Goal: Task Accomplishment & Management: Use online tool/utility

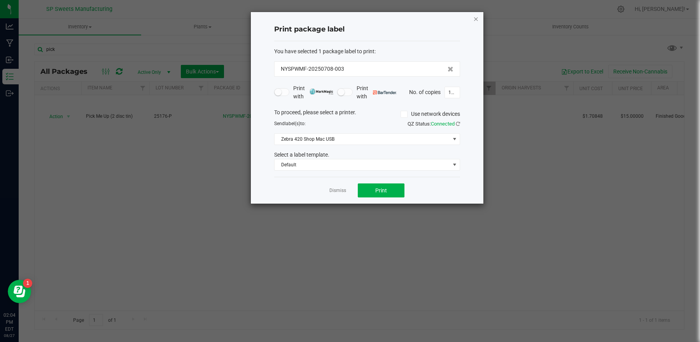
click at [475, 20] on icon "button" at bounding box center [476, 18] width 5 height 9
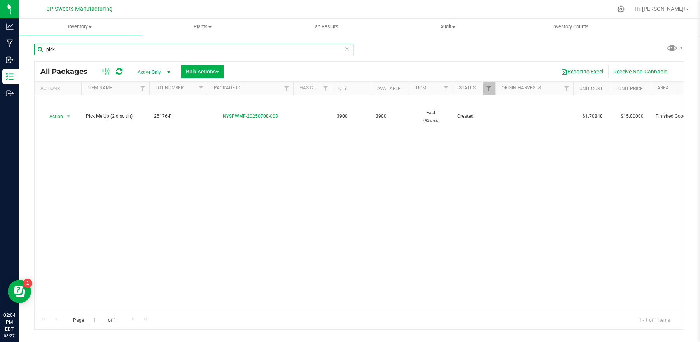
click at [66, 49] on input "pick" at bounding box center [193, 50] width 319 height 12
type input "p"
type input "25176"
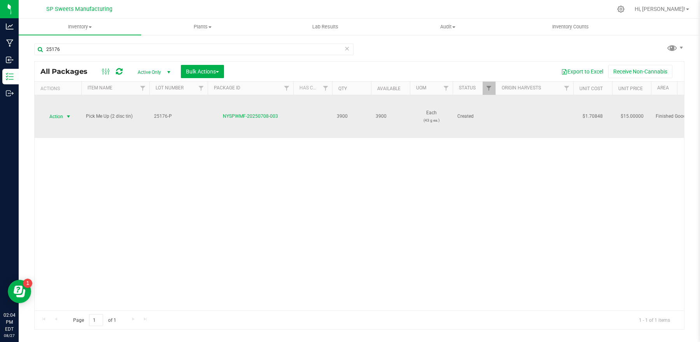
click at [60, 118] on span "Action" at bounding box center [52, 116] width 21 height 11
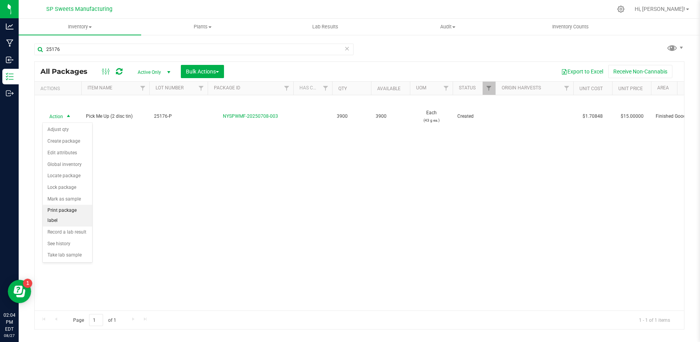
click at [59, 212] on li "Print package label" at bounding box center [67, 215] width 49 height 21
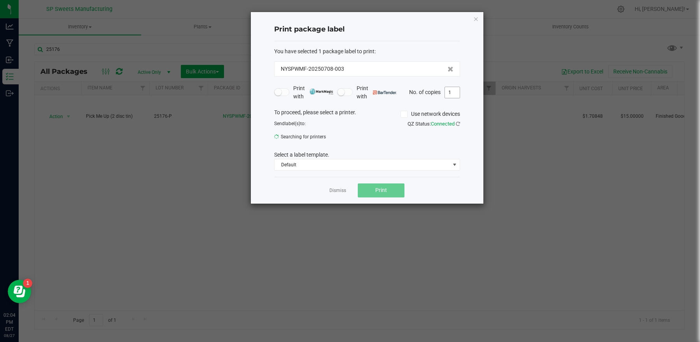
click at [456, 95] on input "1" at bounding box center [452, 92] width 15 height 11
type input "18"
click at [383, 191] on span "Print" at bounding box center [381, 191] width 12 height 6
